Goal: Information Seeking & Learning: Check status

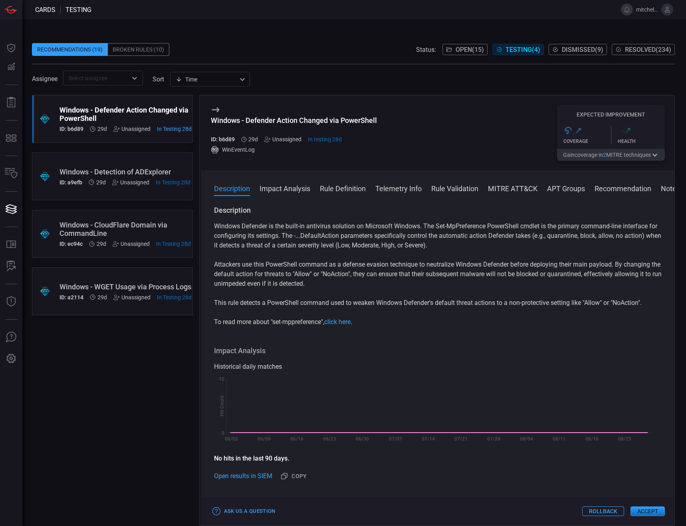
click at [470, 47] on span "Open ( 15 )" at bounding box center [469, 50] width 28 height 8
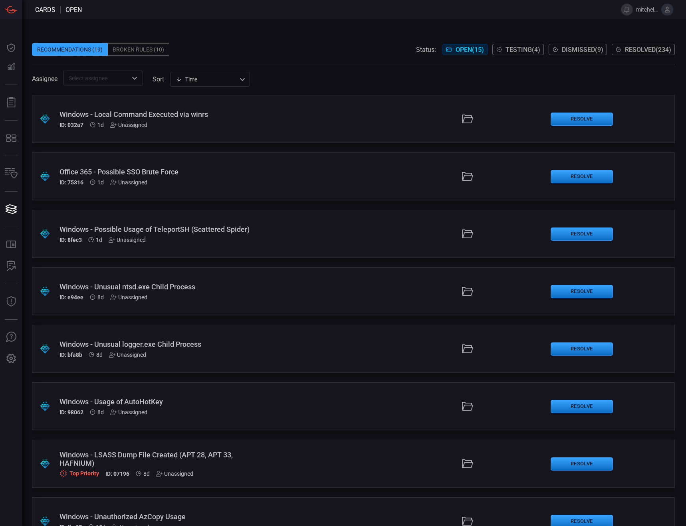
click at [633, 50] on span "Resolved ( 234 )" at bounding box center [648, 50] width 46 height 8
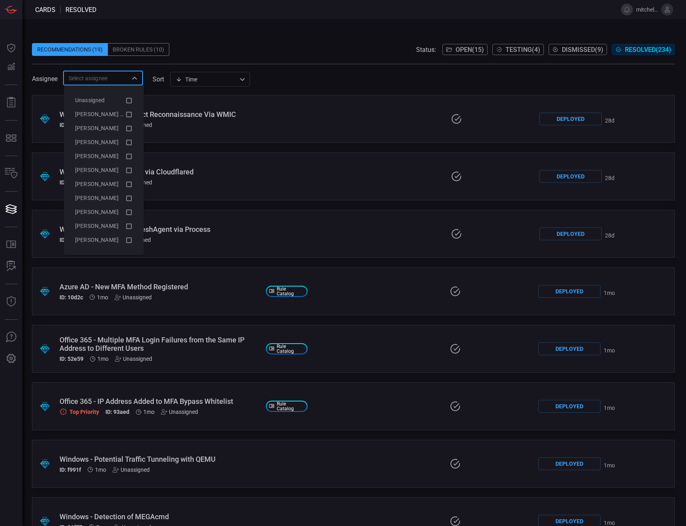
click at [100, 78] on input "text" at bounding box center [96, 78] width 62 height 10
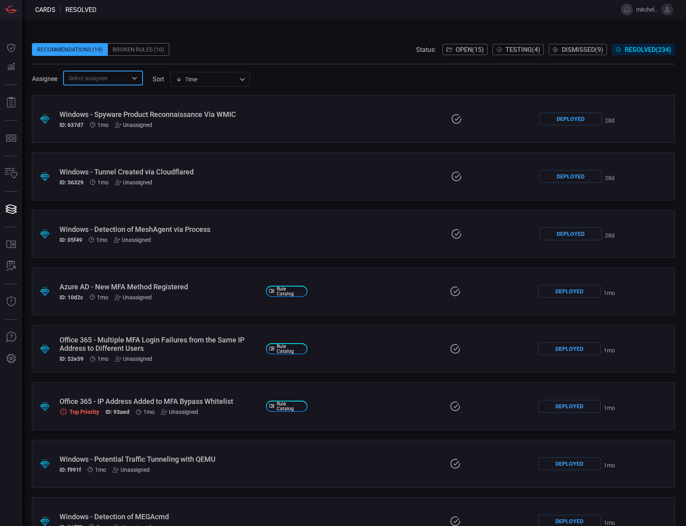
click at [247, 50] on div "Recommendations (19) Broken Rules (10) Status: Open ( 15 ) Testing ( 4 ) Dismis…" at bounding box center [353, 49] width 643 height 13
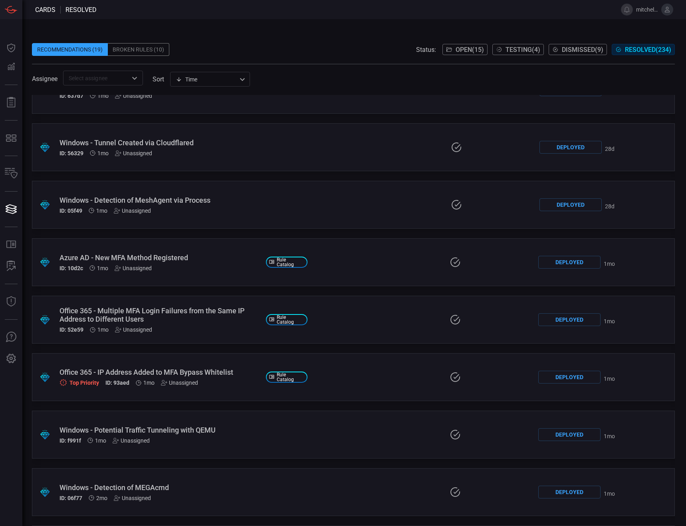
scroll to position [1068, 0]
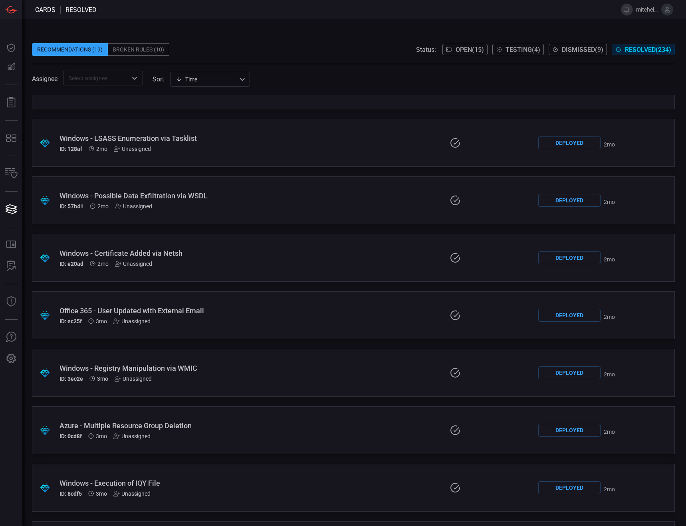
click at [139, 313] on div "Office 365 - User Updated with External Email" at bounding box center [159, 311] width 200 height 8
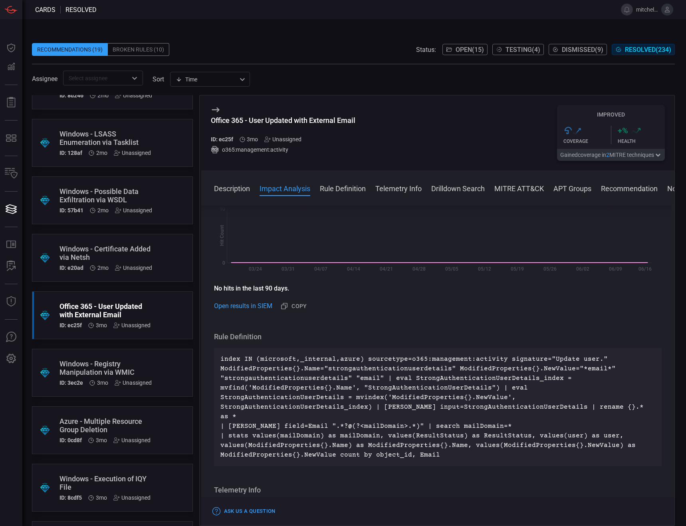
scroll to position [200, 0]
